Goal: Task Accomplishment & Management: Manage account settings

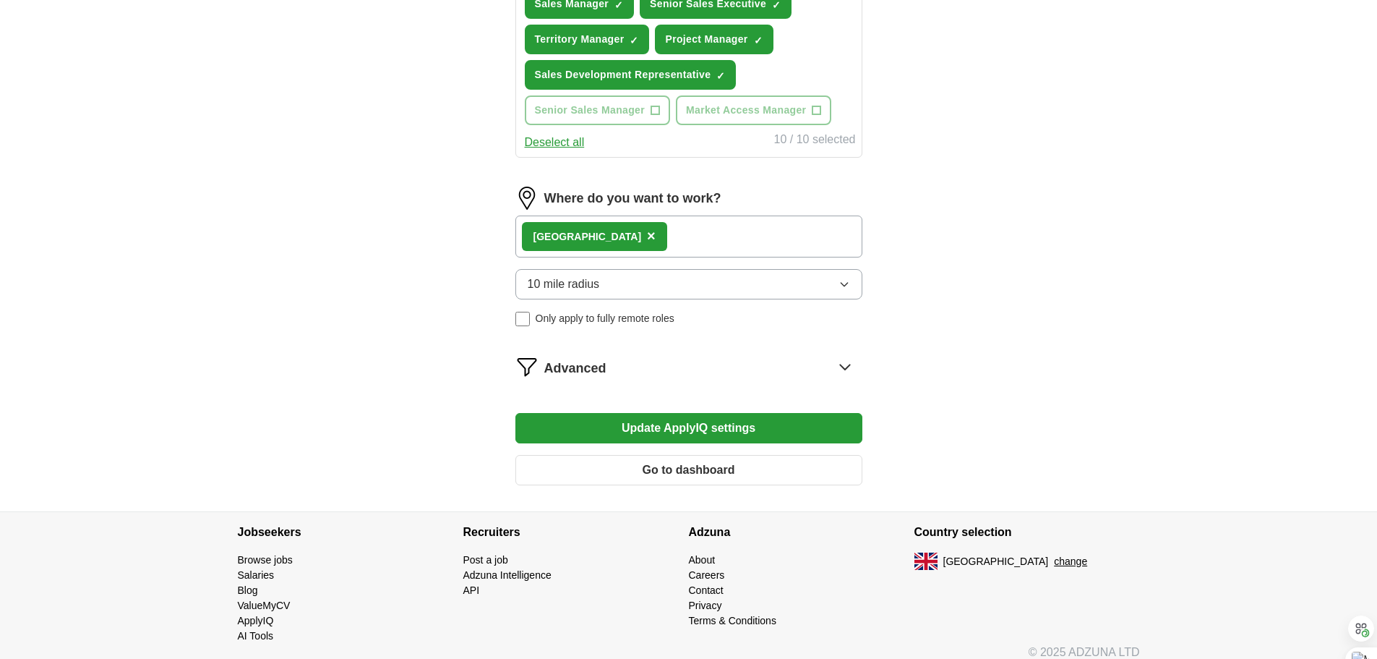
scroll to position [711, 0]
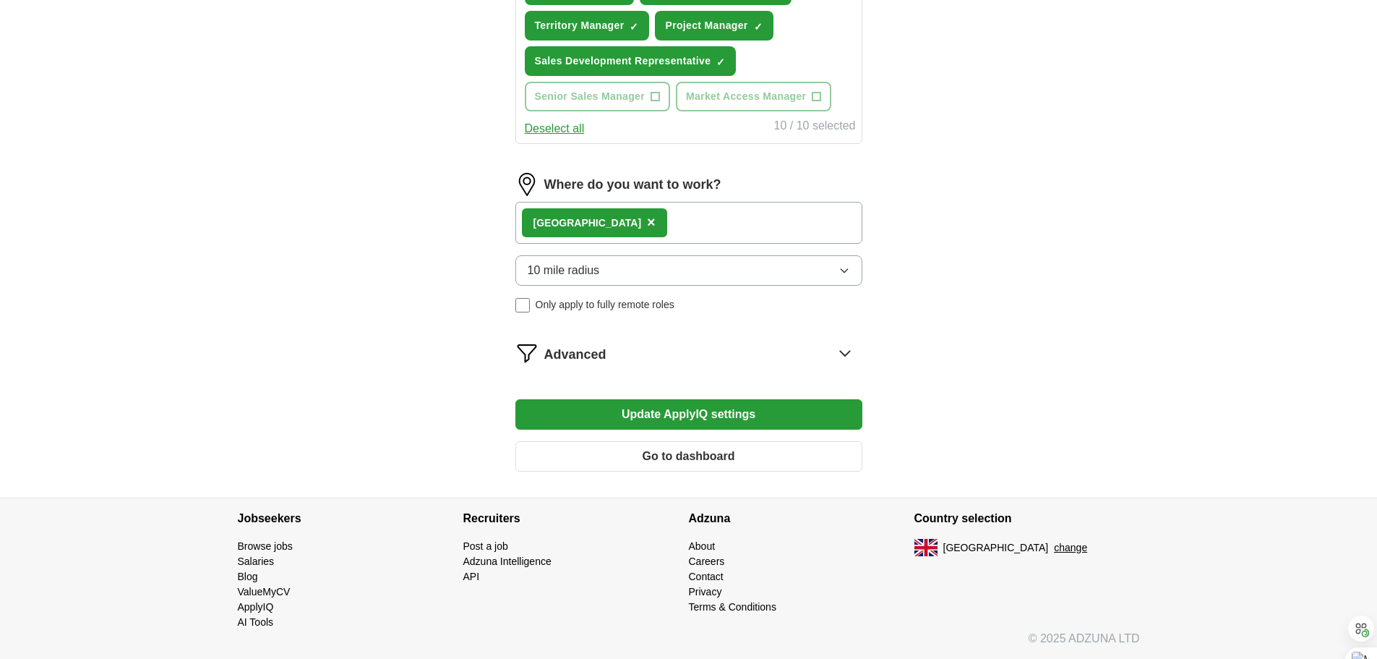
click at [847, 270] on icon "button" at bounding box center [844, 271] width 7 height 4
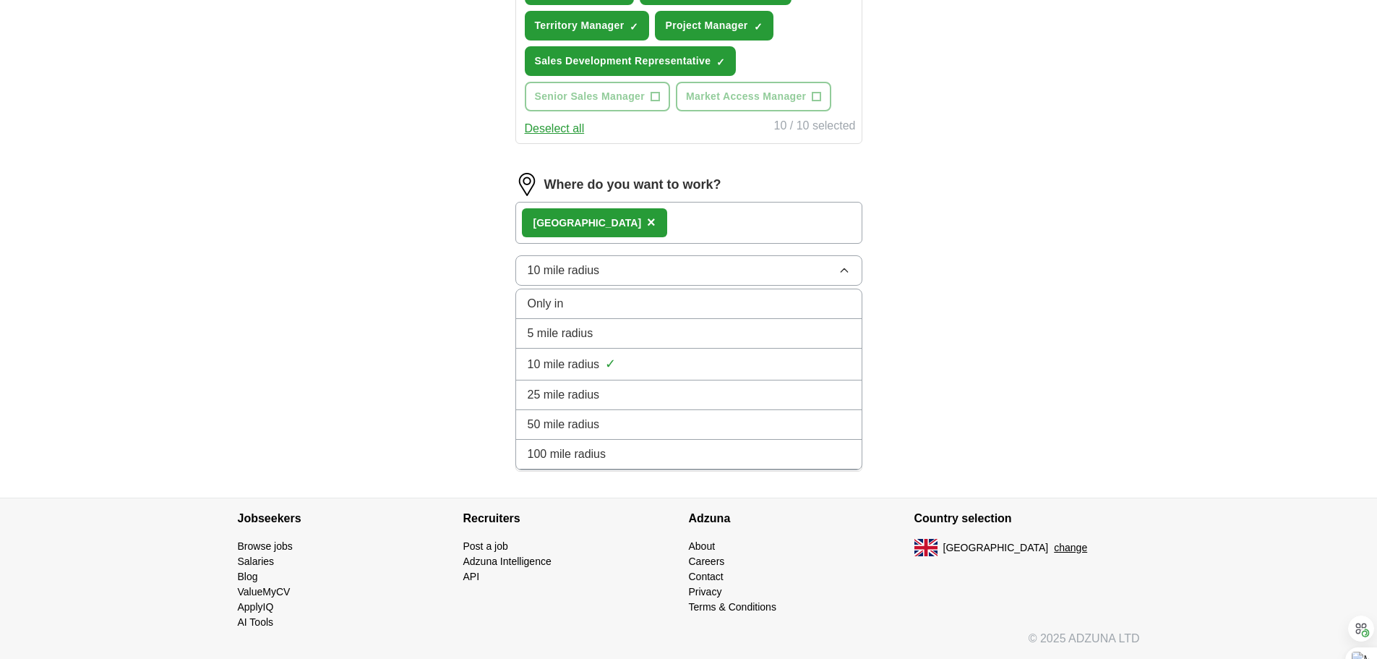
click at [565, 390] on span "25 mile radius" at bounding box center [564, 394] width 72 height 17
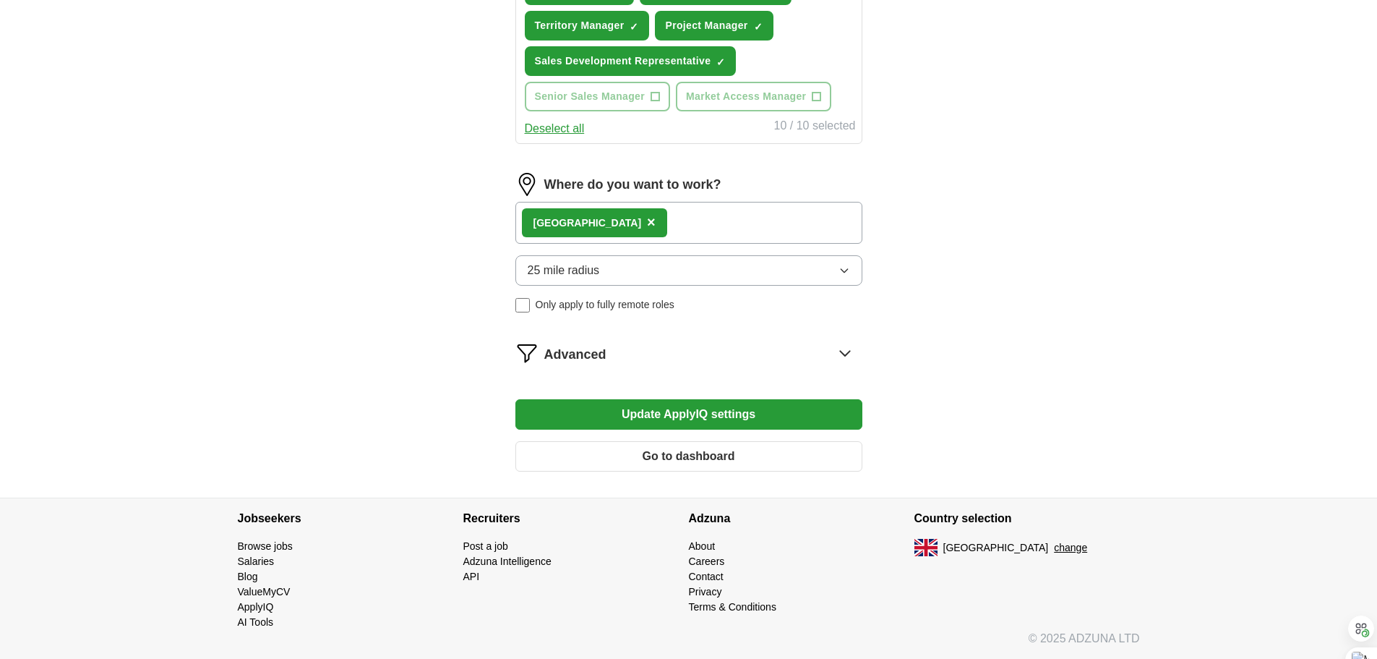
click at [671, 415] on button "Update ApplyIQ settings" at bounding box center [688, 414] width 347 height 30
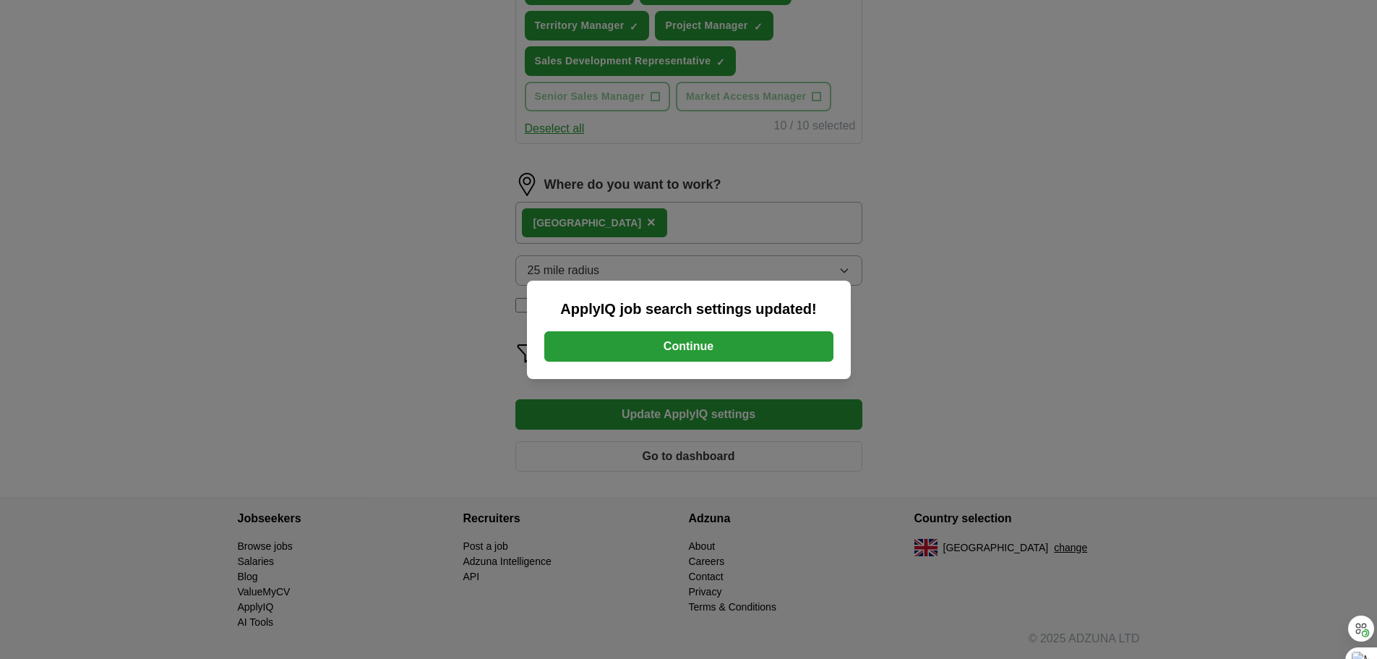
click at [674, 348] on button "Continue" at bounding box center [688, 346] width 289 height 30
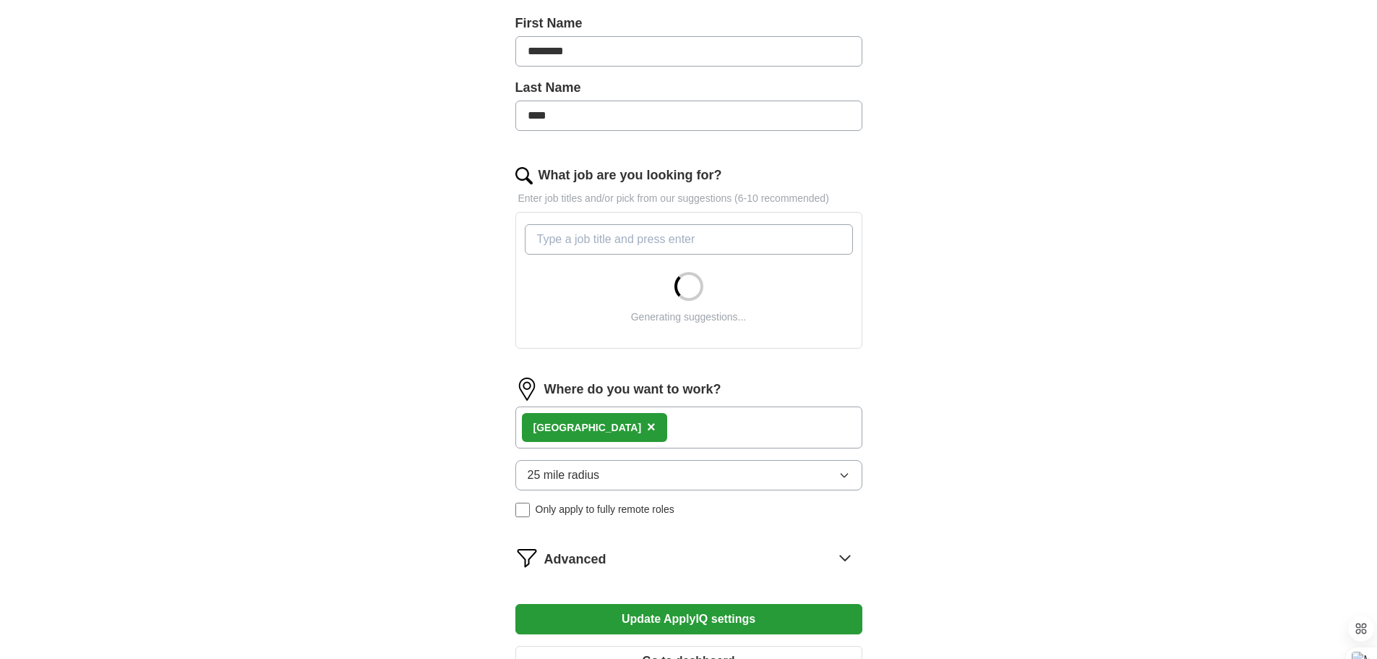
scroll to position [361, 0]
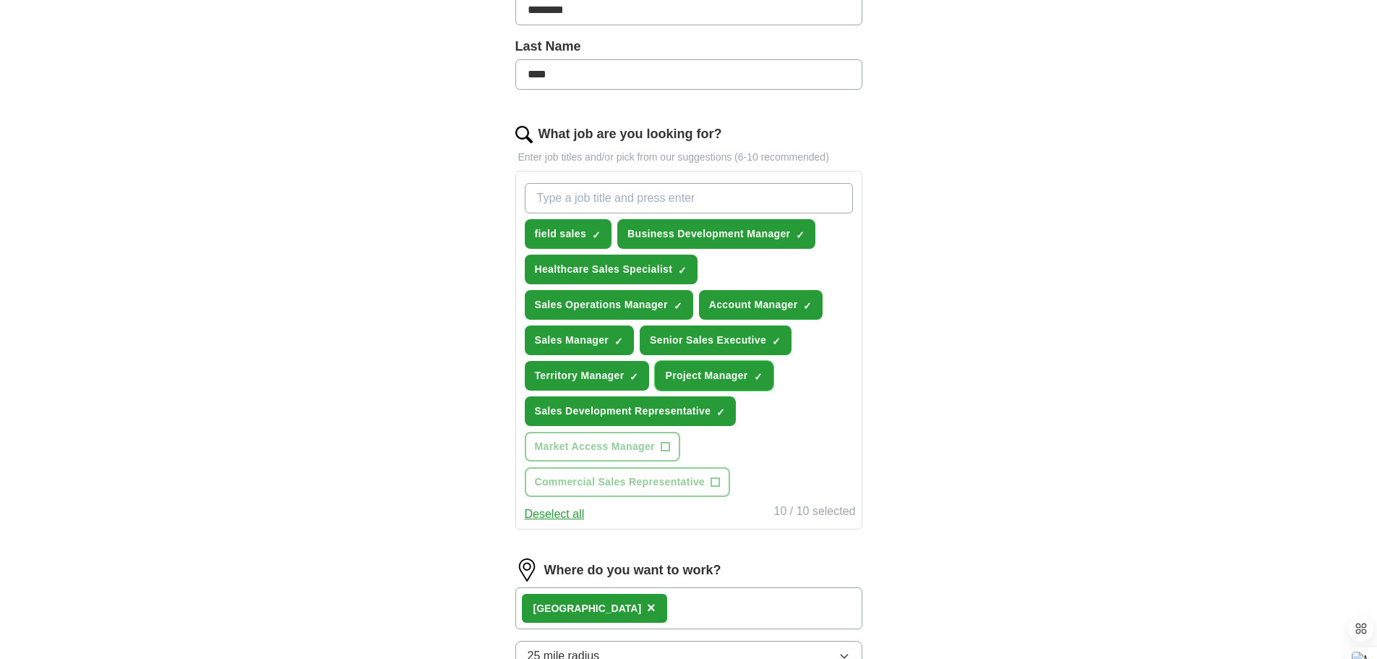
click at [0, 0] on span "×" at bounding box center [0, 0] width 0 height 0
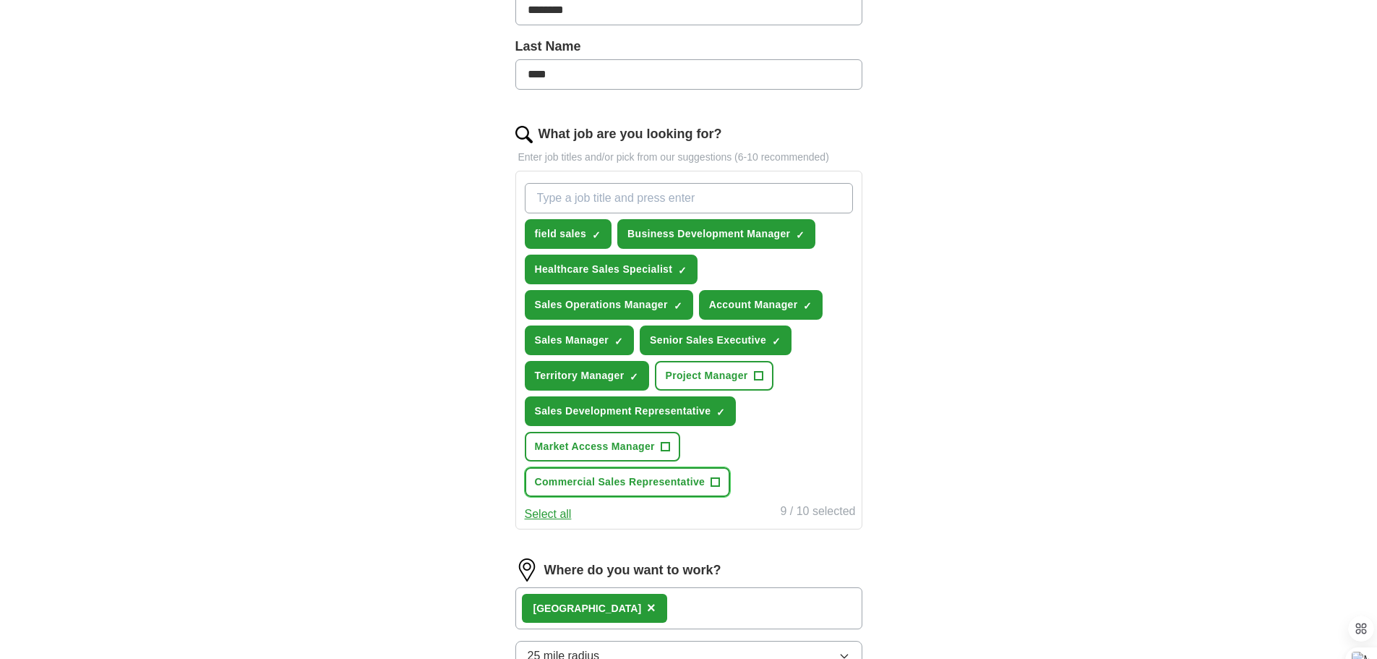
click at [713, 482] on span "+" at bounding box center [715, 482] width 9 height 12
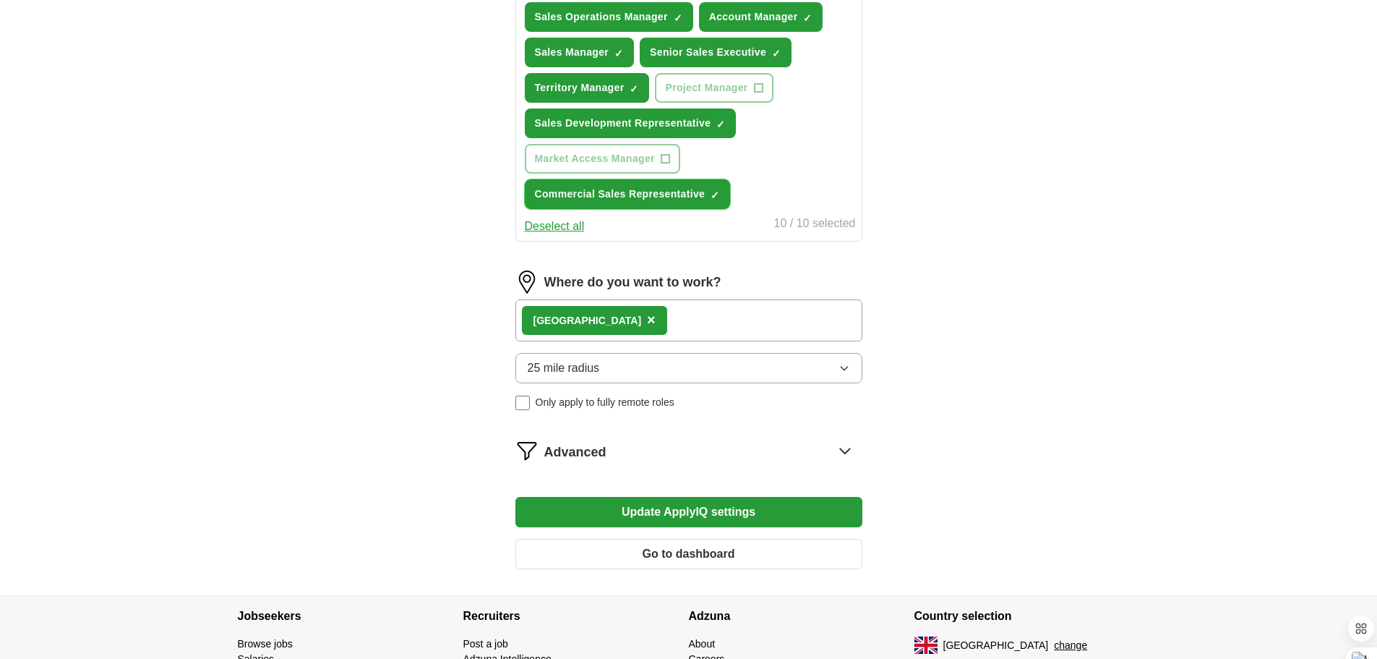
scroll to position [723, 0]
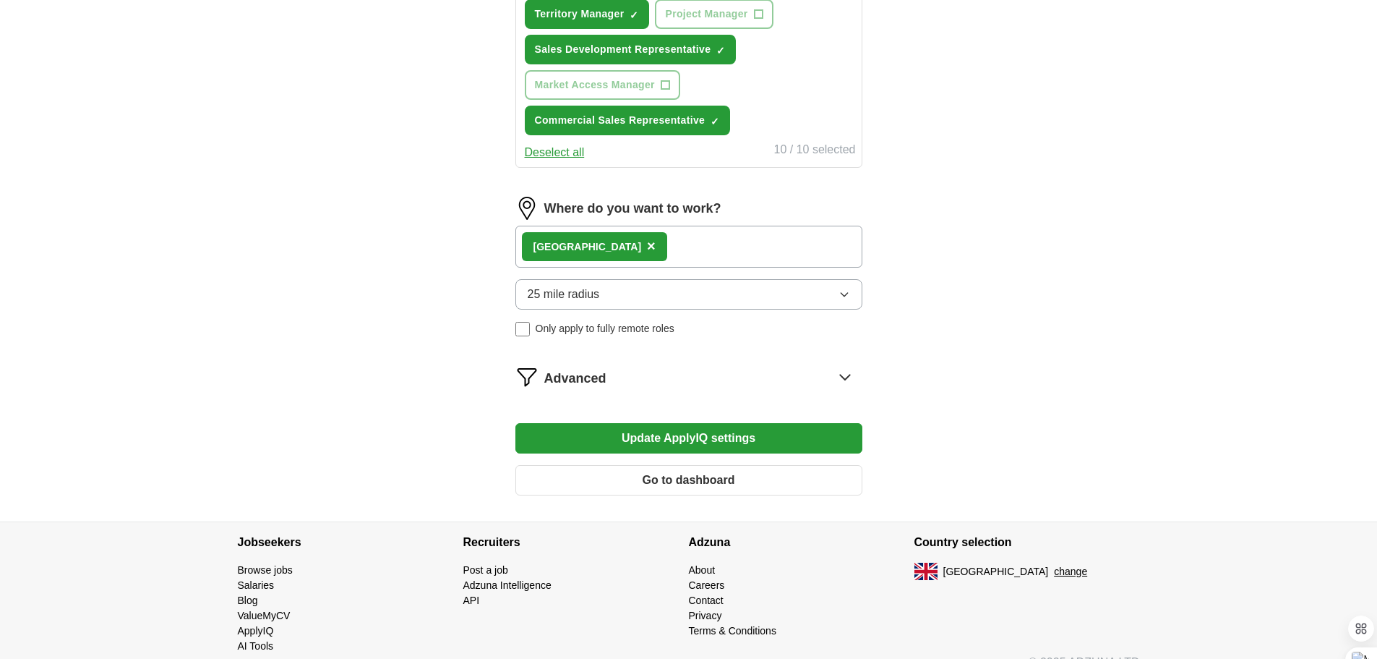
click at [636, 430] on button "Update ApplyIQ settings" at bounding box center [688, 438] width 347 height 30
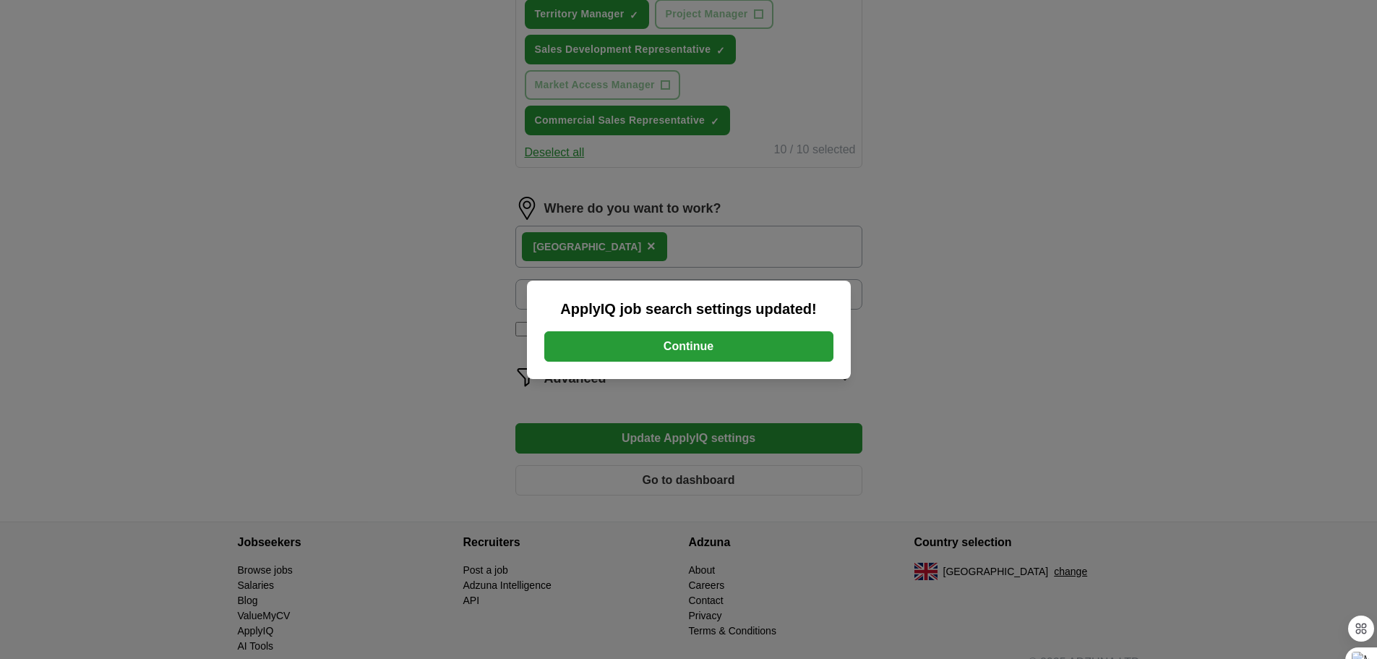
click at [690, 340] on button "Continue" at bounding box center [688, 346] width 289 height 30
